Goal: Contribute content: Add original content to the website for others to see

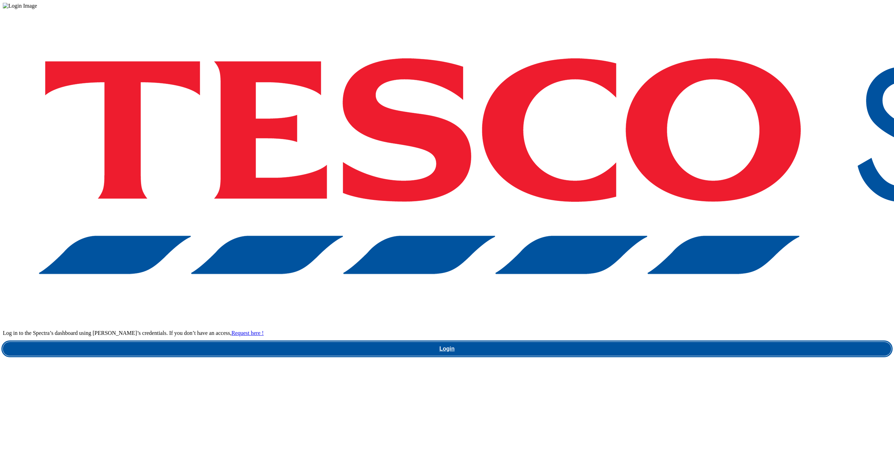
click at [649, 342] on link "Login" at bounding box center [447, 349] width 888 height 14
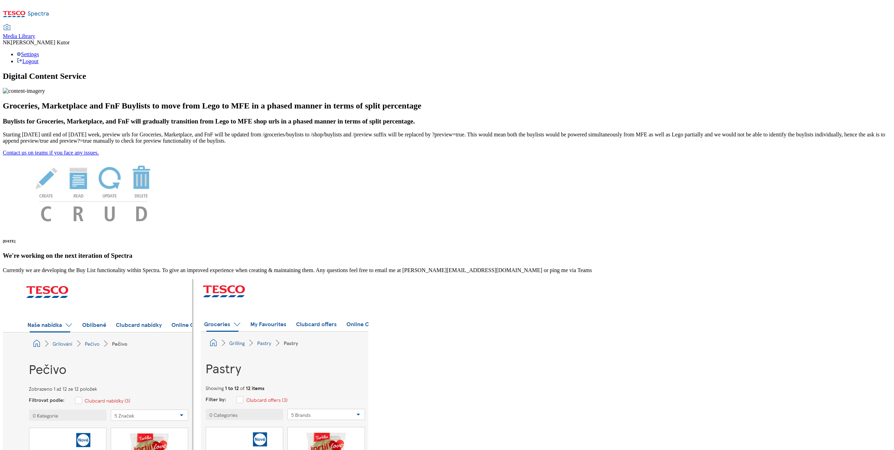
click at [35, 33] on span "Media Library" at bounding box center [19, 36] width 32 height 6
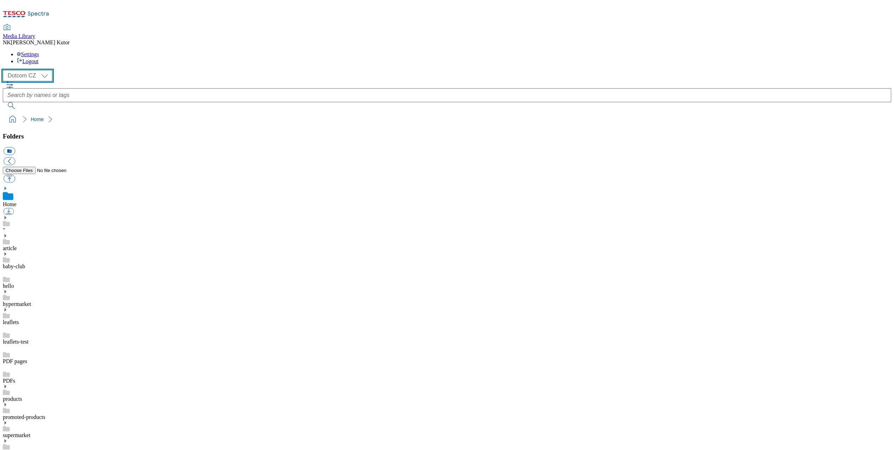
click at [48, 70] on select "Dotcom CZ Dotcom HU Dotcom SK" at bounding box center [28, 75] width 50 height 11
click at [50, 70] on select "Dotcom CZ Dotcom HU Dotcom SK" at bounding box center [28, 75] width 50 height 11
select select "flare-dotcom-hu"
click at [42, 265] on link "campaign images" at bounding box center [22, 268] width 39 height 6
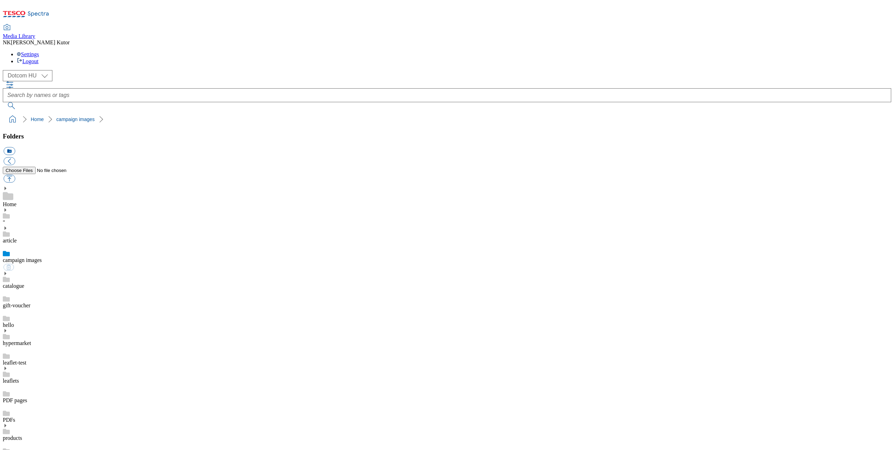
click at [15, 175] on button "button" at bounding box center [9, 179] width 12 height 8
type input "C:\fakepath\scan_and_win_hu.png"
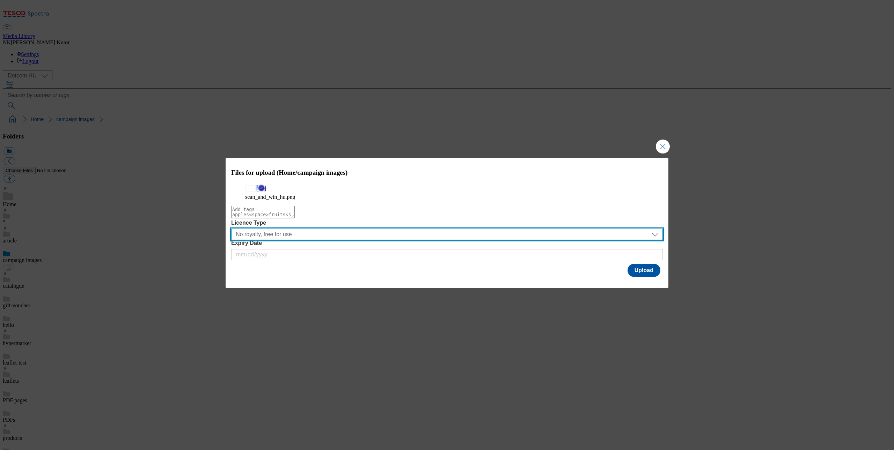
click at [296, 240] on select "No royalty, free for use All media 3 months UK only All media 6 months UK only …" at bounding box center [446, 234] width 431 height 11
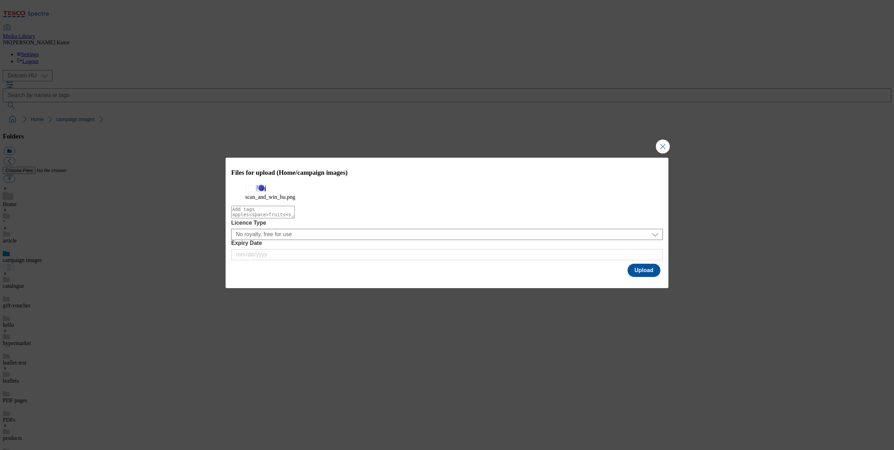
click at [367, 226] on label "Licence Type" at bounding box center [446, 223] width 431 height 6
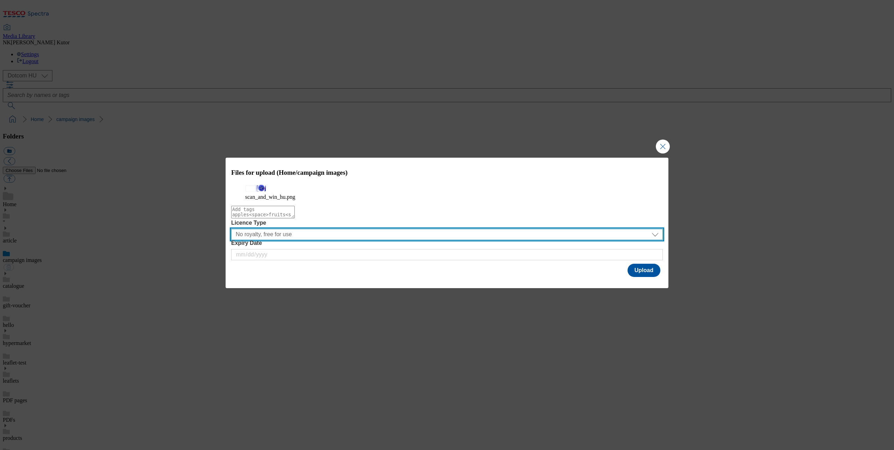
click at [367, 240] on select "No royalty, free for use All media 3 months UK only All media 6 months UK only …" at bounding box center [446, 234] width 431 height 11
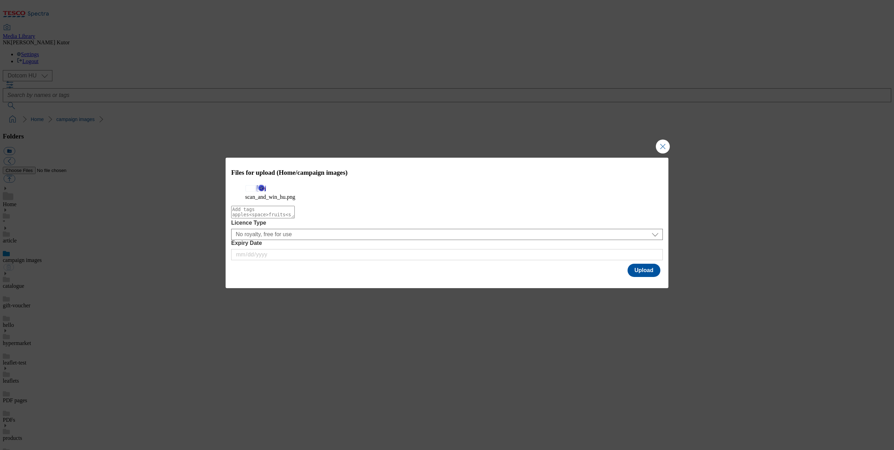
click at [295, 219] on textarea "Modal" at bounding box center [263, 212] width 64 height 13
click at [245, 219] on textarea "Modal" at bounding box center [263, 212] width 64 height 13
click at [357, 240] on div "Licence Type No royalty, free for use All media 3 months UK only All media 6 mo…" at bounding box center [446, 230] width 431 height 20
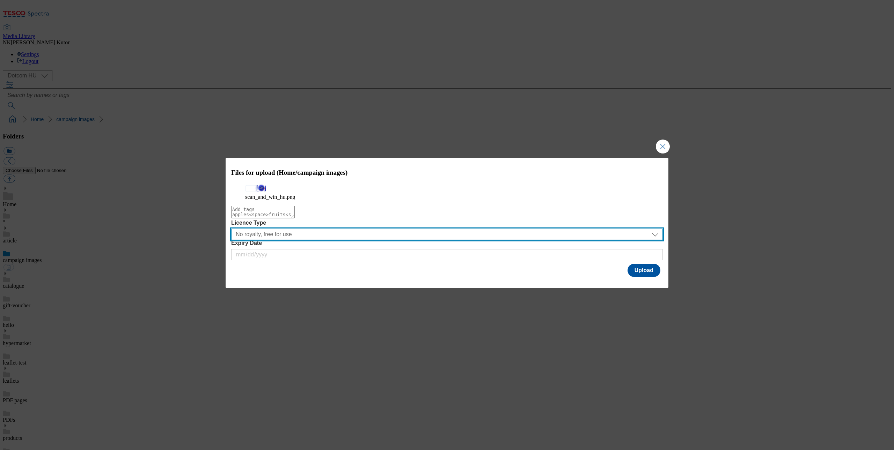
click at [352, 240] on select "No royalty, free for use All media 3 months UK only All media 6 months UK only …" at bounding box center [446, 234] width 431 height 11
click at [304, 240] on select "No royalty, free for use All media 3 months UK only All media 6 months UK only …" at bounding box center [446, 234] width 431 height 11
select select "No royalty, free for use"
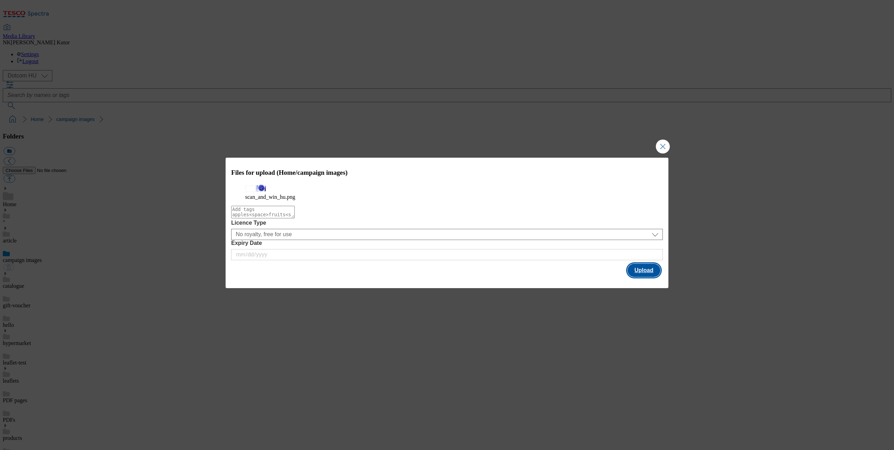
click at [642, 277] on button "Upload" at bounding box center [643, 270] width 33 height 13
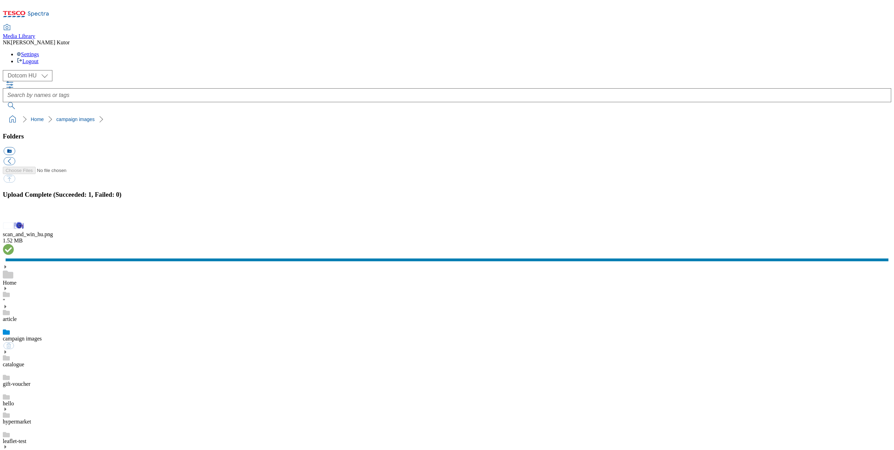
drag, startPoint x: 619, startPoint y: 256, endPoint x: 597, endPoint y: 234, distance: 31.1
click at [757, 238] on div "scan_and_win_hu.png" at bounding box center [447, 234] width 888 height 6
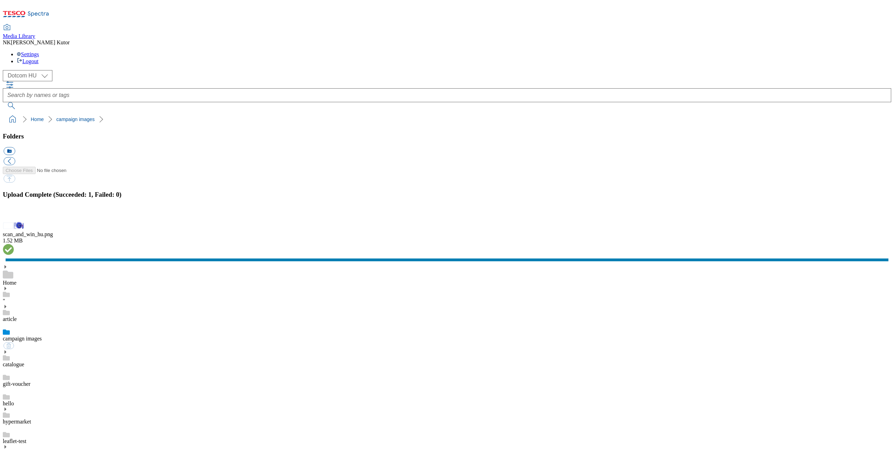
click at [738, 263] on div "scan_and_win_hu.png 1.52 MB" at bounding box center [447, 242] width 888 height 42
click at [14, 220] on button "button" at bounding box center [8, 216] width 10 height 7
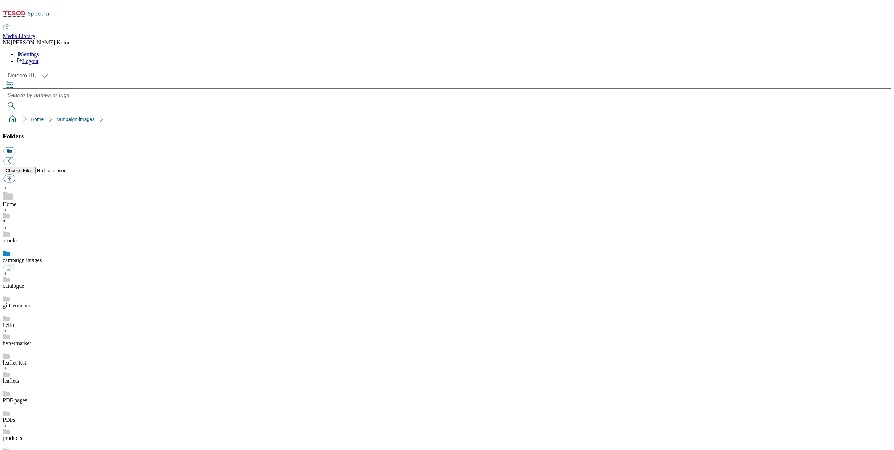
click at [48, 186] on div "Home" at bounding box center [447, 197] width 888 height 22
click at [42, 265] on link "campaign images" at bounding box center [22, 268] width 39 height 6
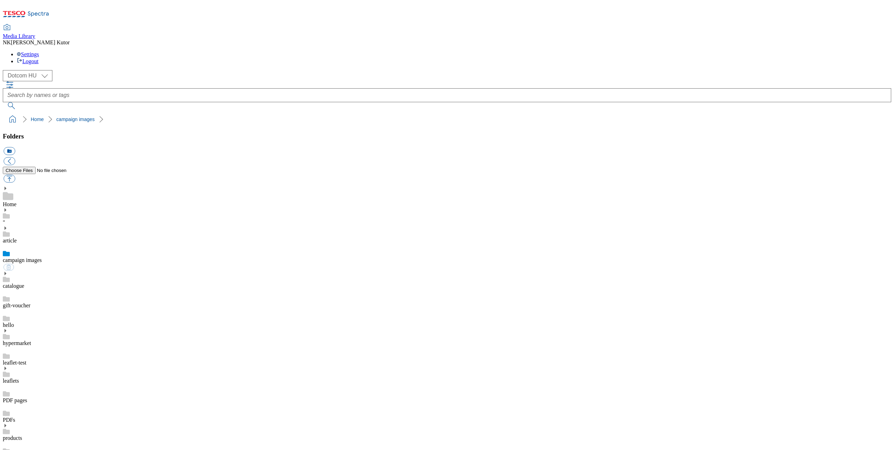
checkbox input "false"
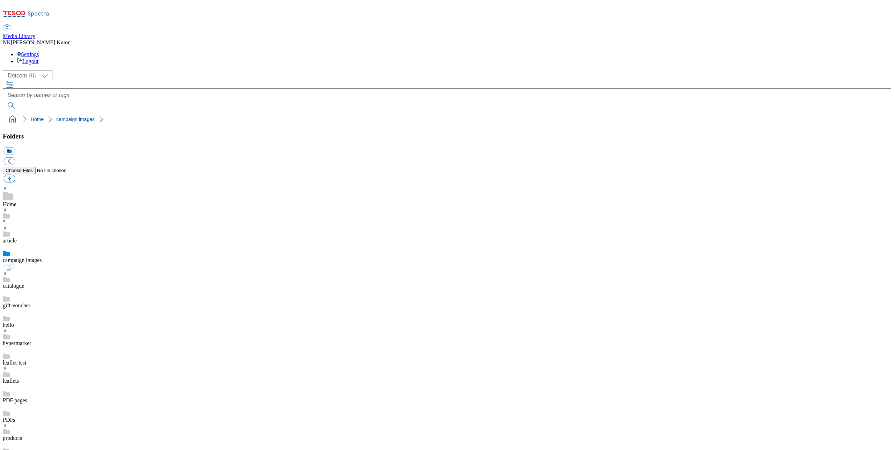
click at [42, 257] on link "campaign images" at bounding box center [22, 260] width 39 height 6
click at [32, 70] on select "Dotcom CZ Dotcom HU Dotcom SK" at bounding box center [28, 75] width 50 height 11
click at [40, 70] on select "Dotcom CZ Dotcom HU Dotcom SK" at bounding box center [28, 75] width 50 height 11
select select "flare-dotcom-cz"
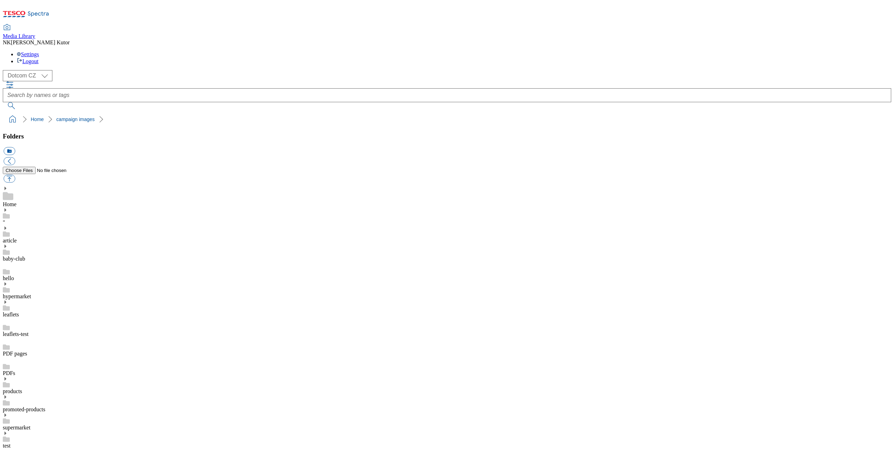
click at [16, 201] on link "Home" at bounding box center [10, 204] width 14 height 6
click at [15, 147] on button "icon_new_folder" at bounding box center [9, 151] width 12 height 8
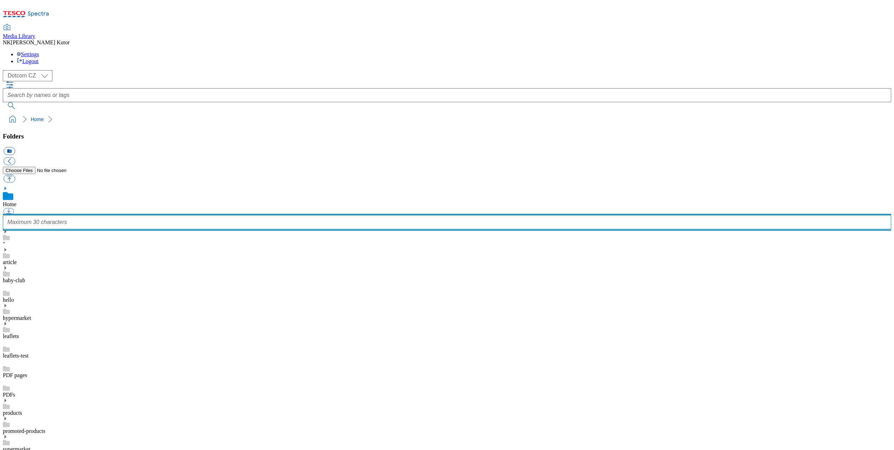
click at [85, 215] on input "text" at bounding box center [447, 222] width 888 height 14
type input "campaign images"
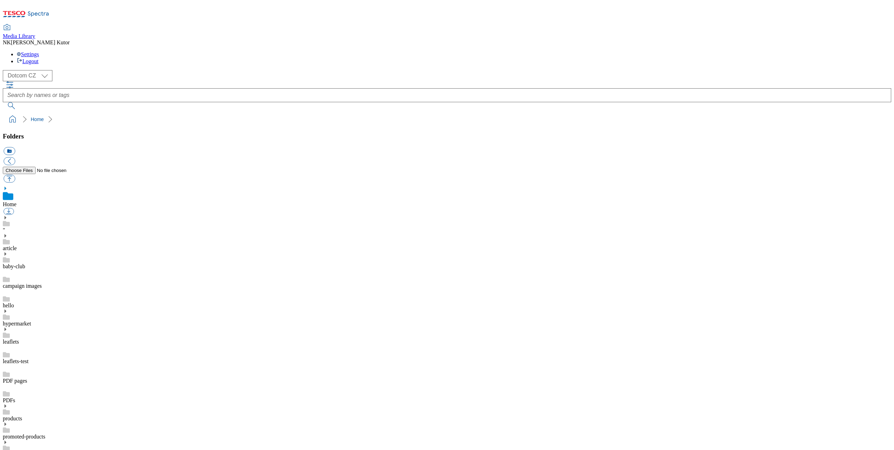
click at [42, 283] on link "campaign images" at bounding box center [22, 286] width 39 height 6
click at [15, 175] on button "button" at bounding box center [9, 179] width 12 height 8
type input "C:\fakepath\scan_and_win_cz.png"
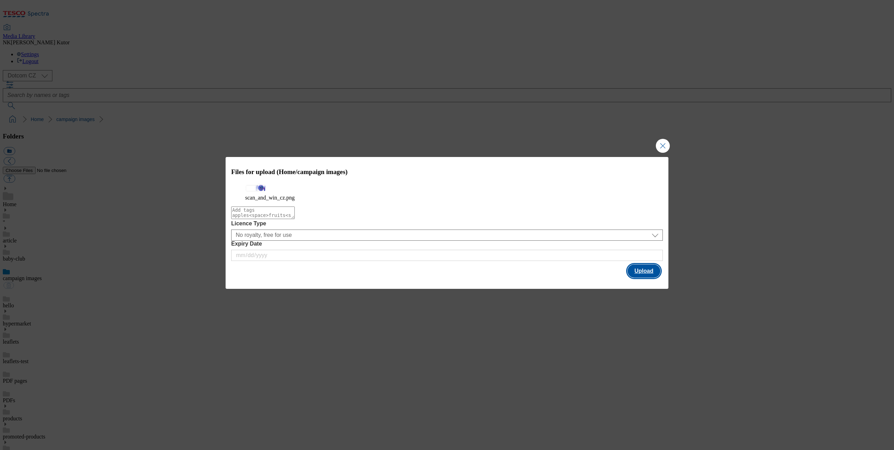
click at [649, 278] on button "Upload" at bounding box center [643, 271] width 33 height 13
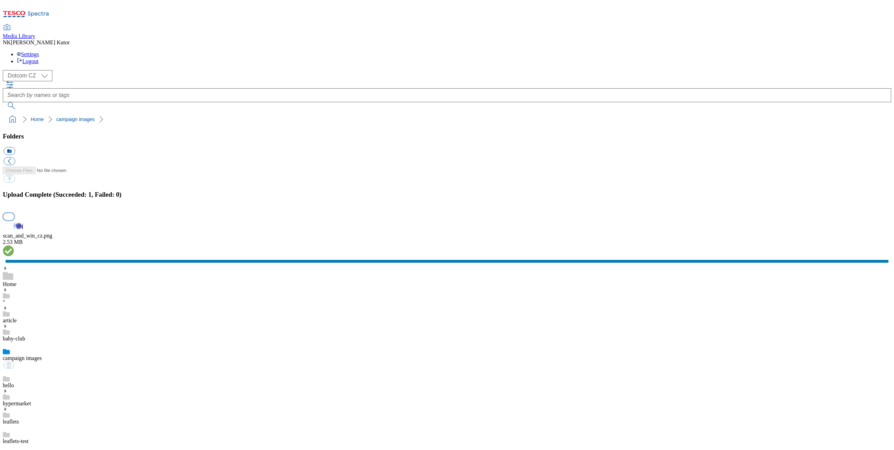
click at [14, 220] on button "button" at bounding box center [8, 216] width 10 height 7
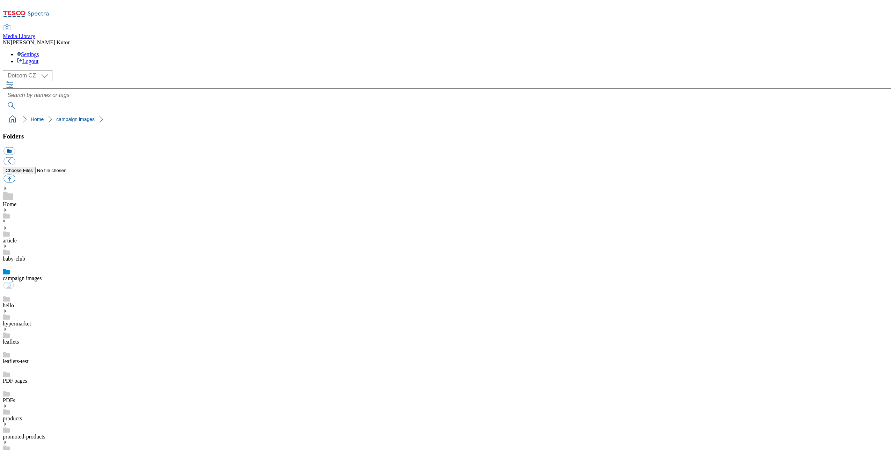
click at [36, 70] on select "Dotcom CZ Dotcom HU Dotcom SK" at bounding box center [28, 75] width 50 height 11
click at [42, 275] on link "campaign images" at bounding box center [22, 278] width 39 height 6
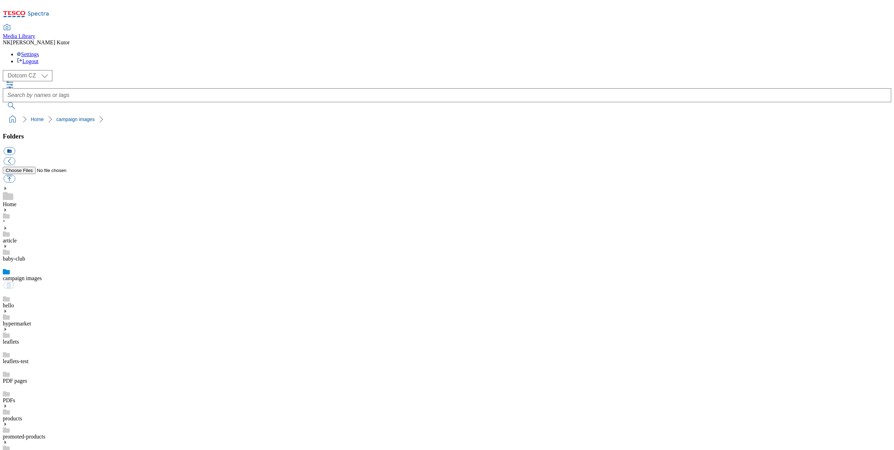
click at [29, 70] on select "Dotcom CZ Dotcom HU Dotcom SK" at bounding box center [28, 75] width 50 height 11
select select "flare-dotcom-sk"
click at [28, 186] on div "Home" at bounding box center [447, 197] width 888 height 22
click at [15, 147] on button "icon_new_folder" at bounding box center [9, 151] width 12 height 8
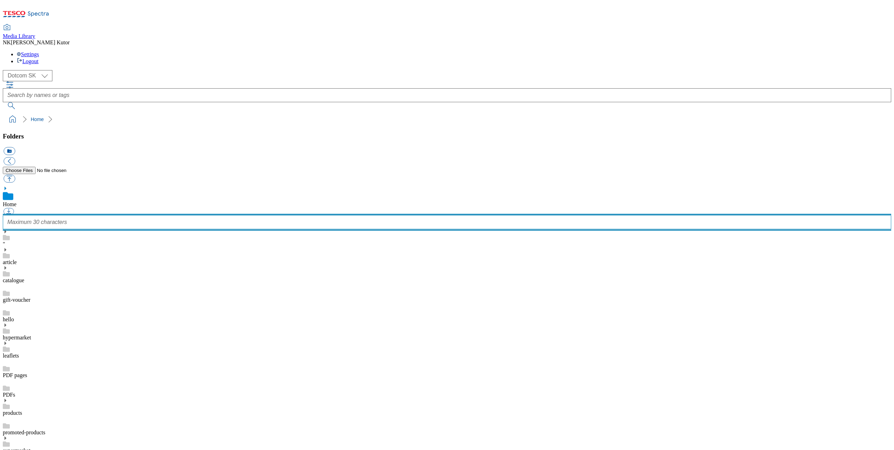
click at [123, 215] on input "text" at bounding box center [447, 222] width 888 height 14
type input "campaign images"
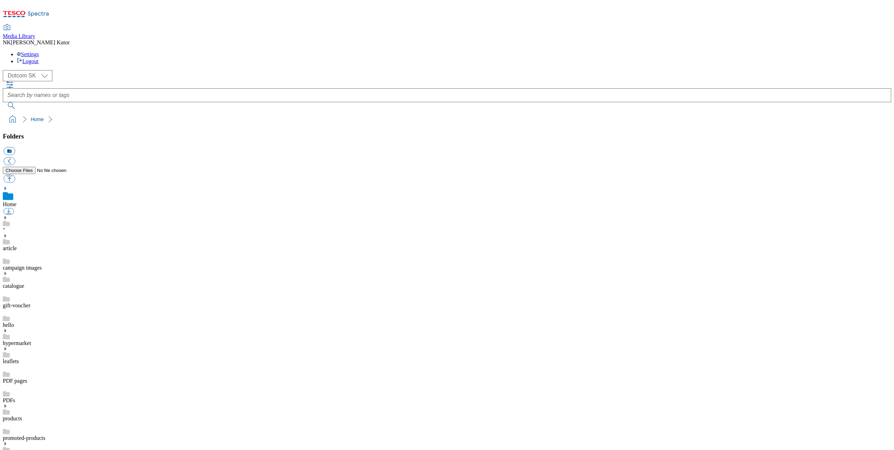
click at [78, 252] on div "campaign images" at bounding box center [447, 262] width 888 height 20
click at [15, 175] on button "button" at bounding box center [9, 179] width 12 height 8
type input "C:\fakepath\scan_and_win_sk.png"
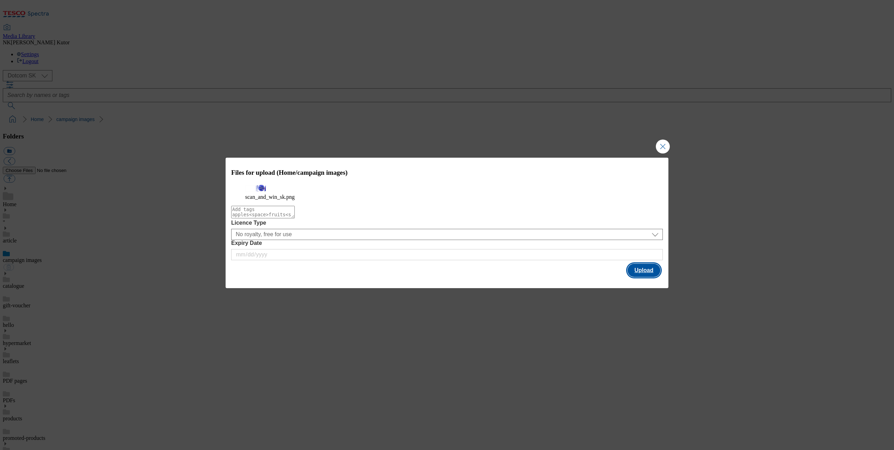
click at [633, 277] on button "Upload" at bounding box center [643, 270] width 33 height 13
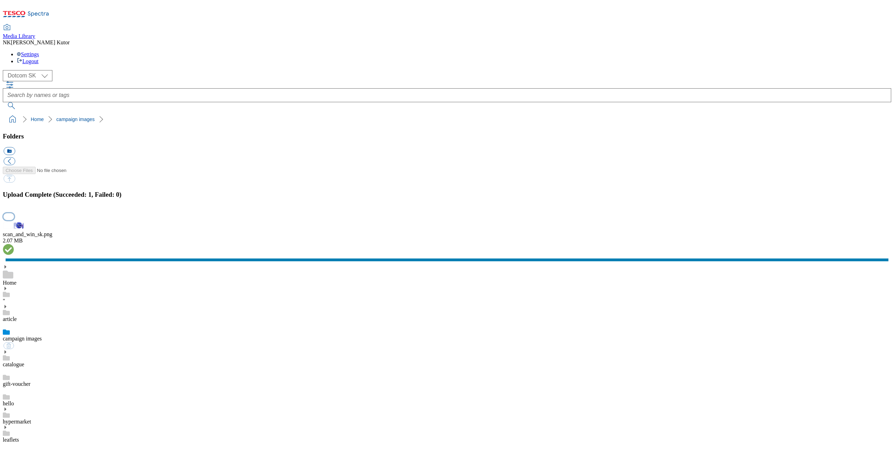
click at [14, 220] on button "button" at bounding box center [8, 216] width 10 height 7
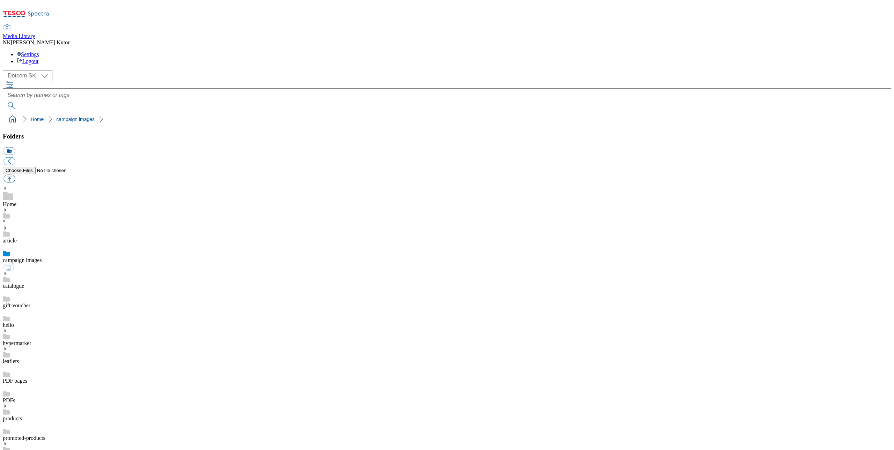
select select "flare-dotcom-sk"
click at [42, 257] on link "campaign images" at bounding box center [22, 260] width 39 height 6
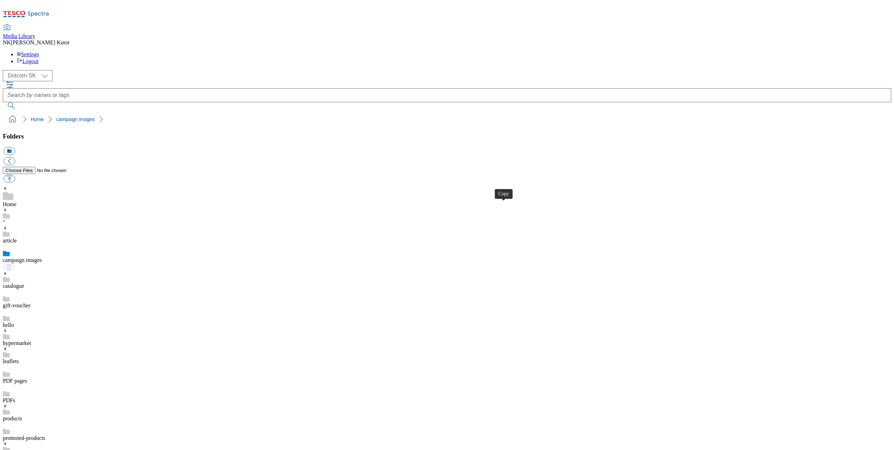
drag, startPoint x: 560, startPoint y: 288, endPoint x: 565, endPoint y: 245, distance: 42.9
drag, startPoint x: 630, startPoint y: 185, endPoint x: 627, endPoint y: 184, distance: 3.9
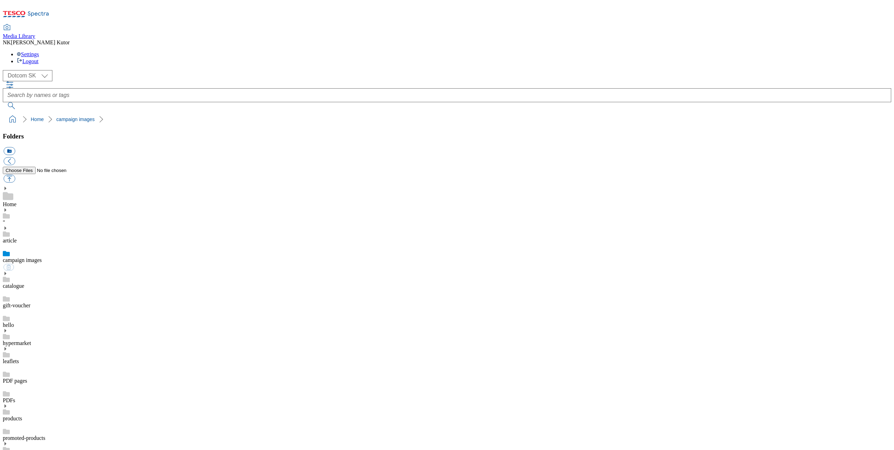
drag, startPoint x: 601, startPoint y: 275, endPoint x: 543, endPoint y: 245, distance: 65.7
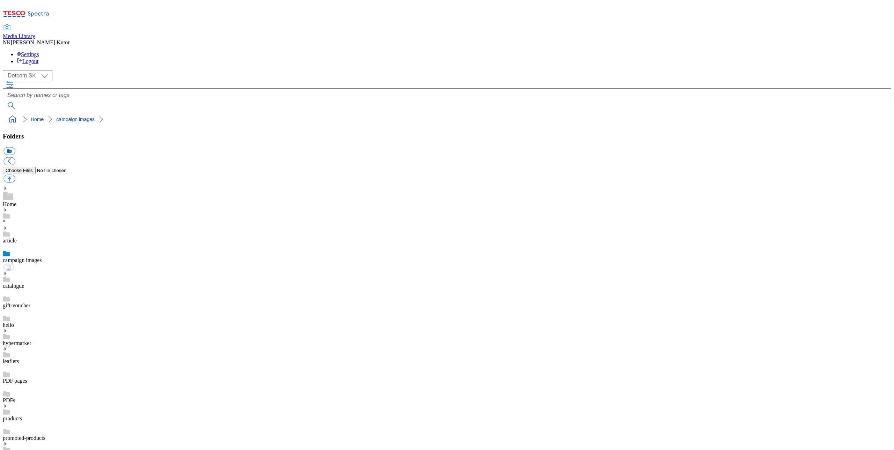
drag, startPoint x: 447, startPoint y: 211, endPoint x: 532, endPoint y: 201, distance: 85.3
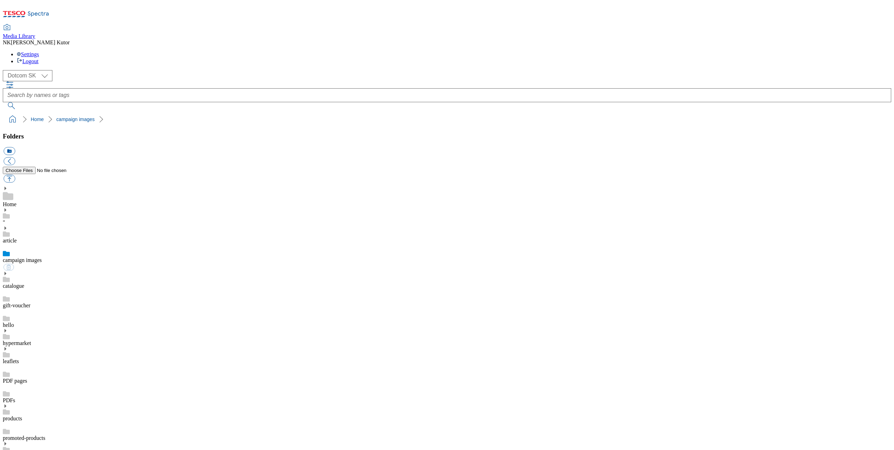
click at [39, 70] on select "Dotcom CZ Dotcom HU Dotcom SK" at bounding box center [28, 75] width 50 height 11
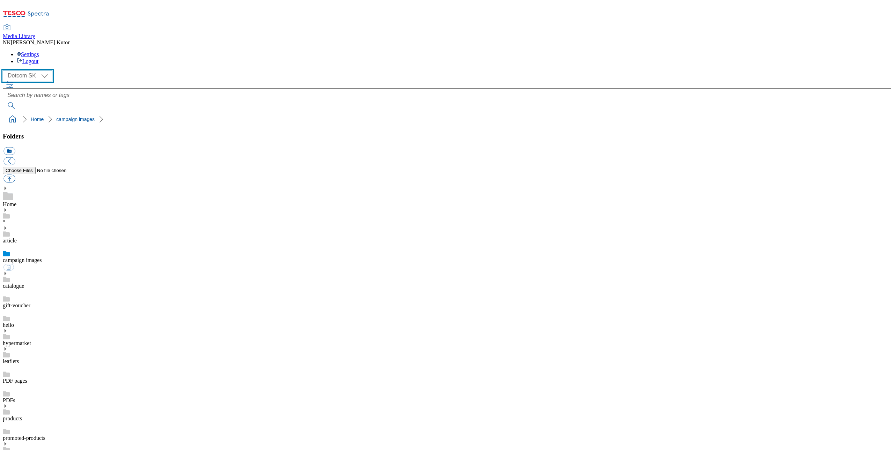
select select "flare-dotcom-hu"
click at [36, 257] on link "campaign images" at bounding box center [22, 260] width 39 height 6
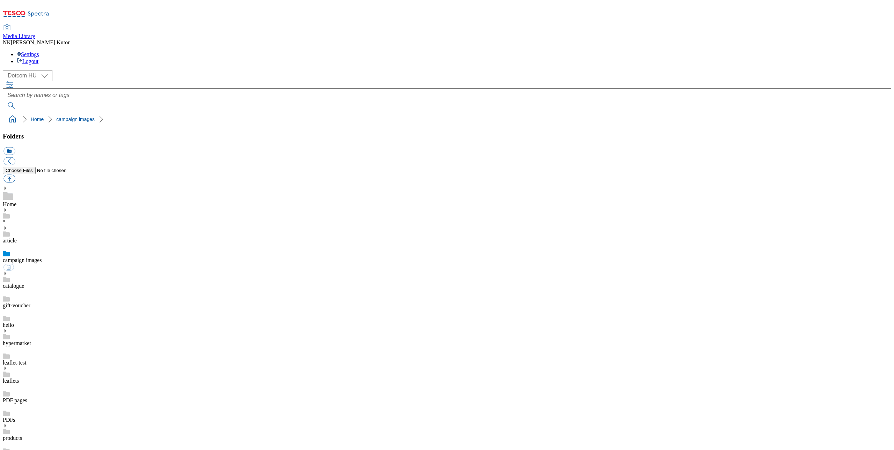
drag, startPoint x: 556, startPoint y: 238, endPoint x: 583, endPoint y: 197, distance: 49.6
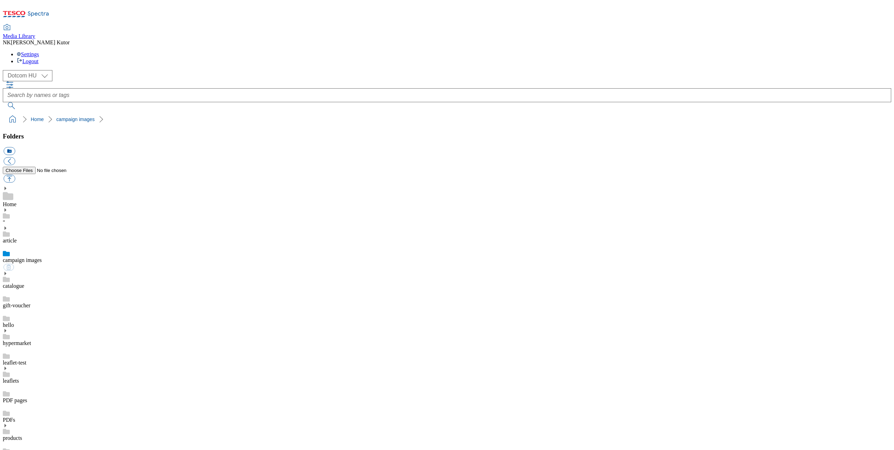
checkbox input "false"
drag, startPoint x: 603, startPoint y: 275, endPoint x: 537, endPoint y: 227, distance: 81.1
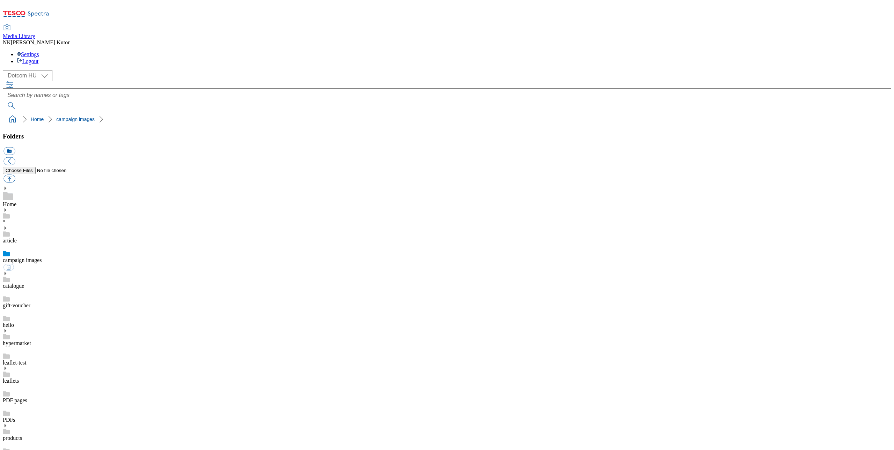
click at [44, 70] on select "Dotcom CZ Dotcom HU Dotcom SK" at bounding box center [28, 75] width 50 height 11
select select "flare-dotcom-cz"
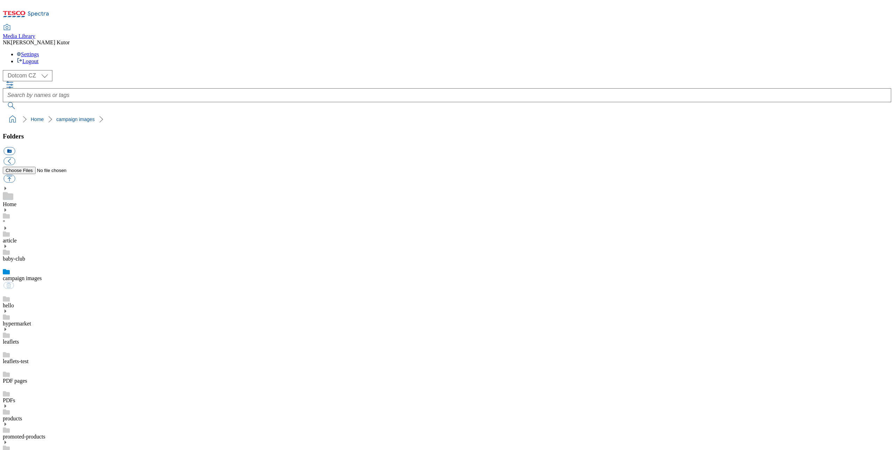
click at [42, 275] on link "campaign images" at bounding box center [22, 278] width 39 height 6
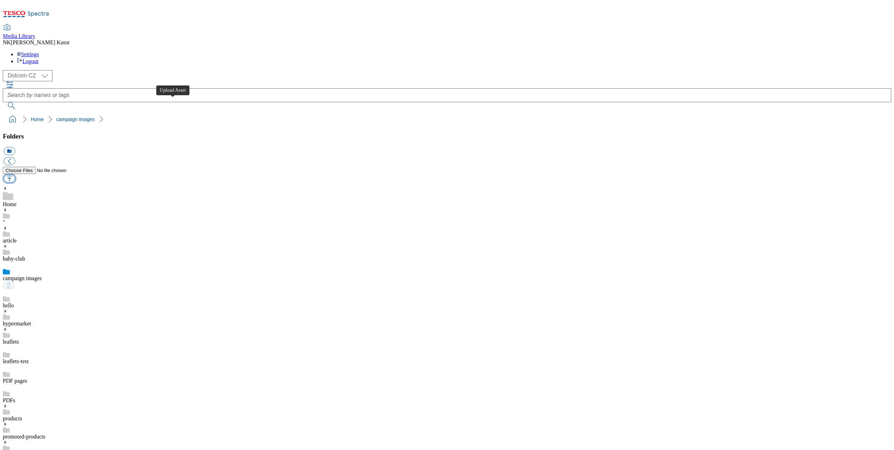
click at [15, 175] on button "button" at bounding box center [9, 179] width 12 height 8
type input "C:\fakepath\scan_and_win_cz_size_corrected.png"
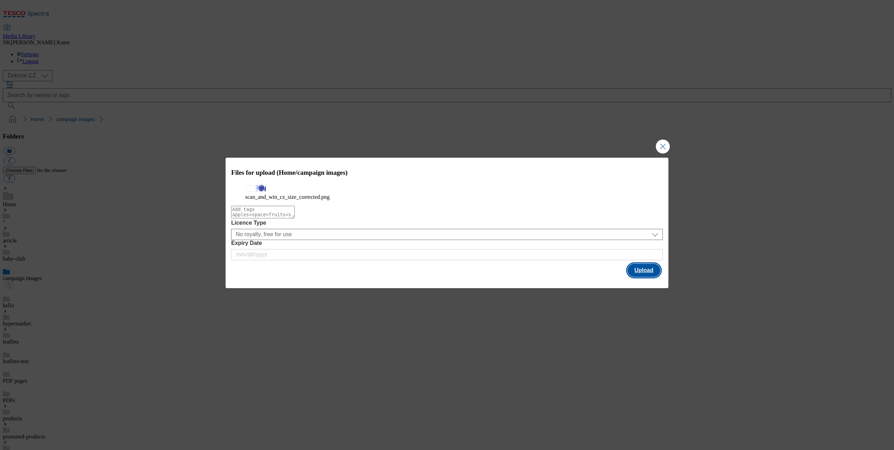
click at [644, 277] on button "Upload" at bounding box center [643, 270] width 33 height 13
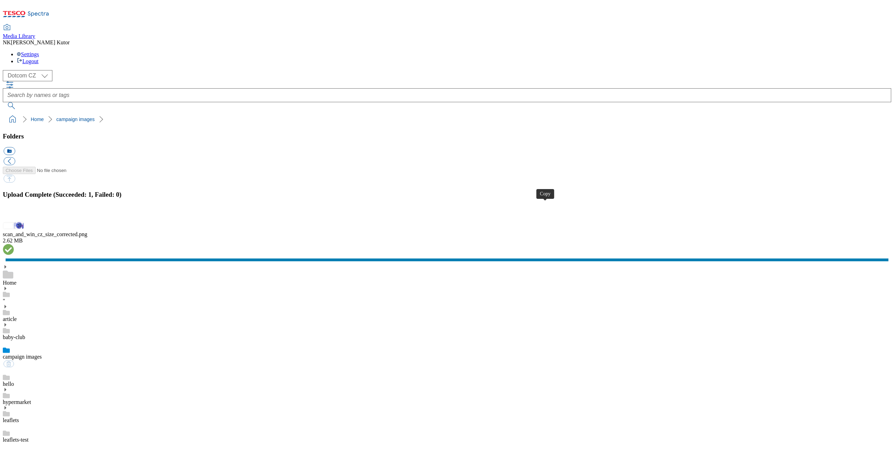
click at [14, 220] on button "button" at bounding box center [8, 216] width 10 height 7
